Goal: Transaction & Acquisition: Book appointment/travel/reservation

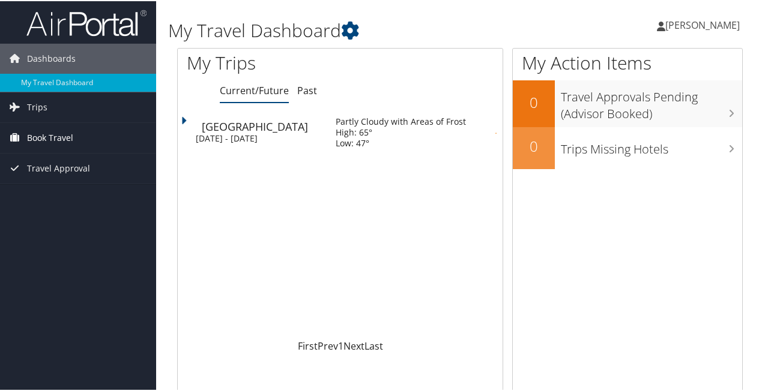
click at [70, 131] on span "Book Travel" at bounding box center [50, 137] width 46 height 30
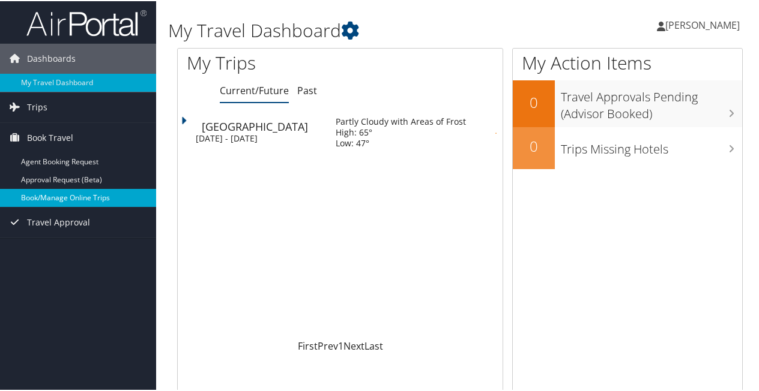
click at [75, 199] on link "Book/Manage Online Trips" at bounding box center [78, 197] width 156 height 18
